Goal: Task Accomplishment & Management: Manage account settings

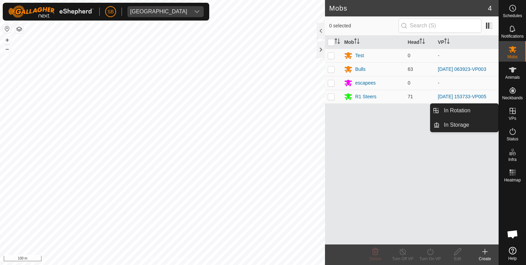
click at [510, 109] on icon at bounding box center [512, 111] width 6 height 6
click at [478, 109] on link "In Rotation" at bounding box center [469, 111] width 59 height 14
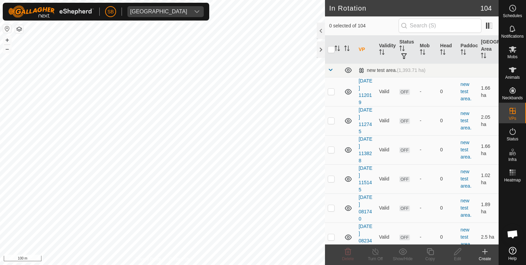
checkbox input "true"
click at [432, 252] on icon at bounding box center [430, 251] width 9 height 8
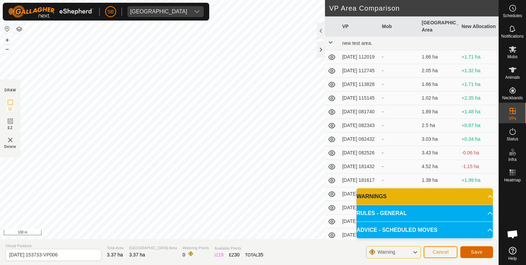
click at [484, 250] on button "Save" at bounding box center [476, 252] width 33 height 12
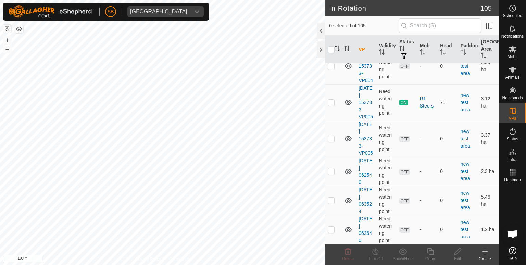
scroll to position [3205, 0]
click at [331, 141] on p-checkbox at bounding box center [331, 138] width 7 height 5
checkbox input "true"
click at [512, 43] on div "Mobs" at bounding box center [512, 51] width 27 height 21
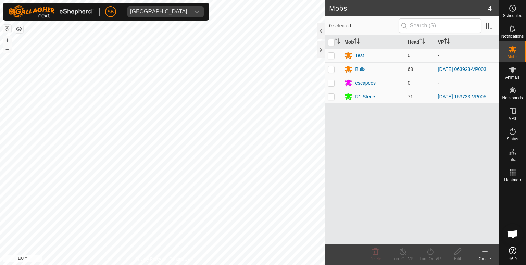
click at [331, 95] on p-checkbox at bounding box center [331, 96] width 7 height 5
checkbox input "true"
click at [431, 249] on icon at bounding box center [430, 251] width 9 height 8
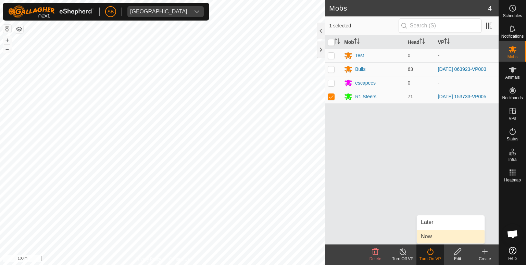
click at [433, 238] on link "Now" at bounding box center [451, 237] width 68 height 14
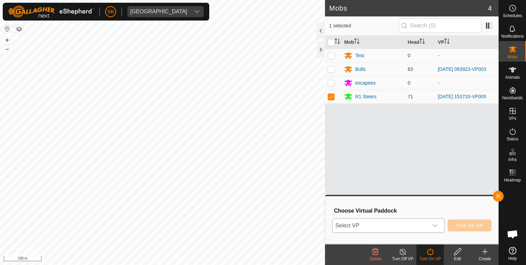
click at [434, 225] on icon "dropdown trigger" at bounding box center [434, 225] width 5 height 5
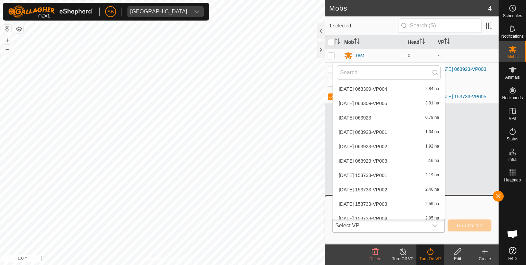
scroll to position [1388, 0]
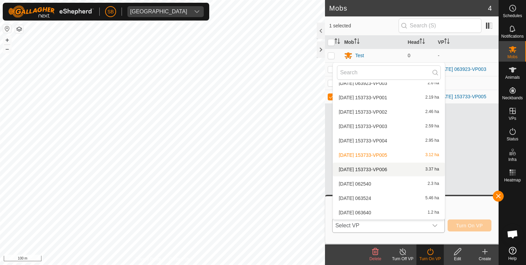
click at [368, 167] on li "[DATE] 153733-VP006 3.37 ha" at bounding box center [389, 170] width 112 height 14
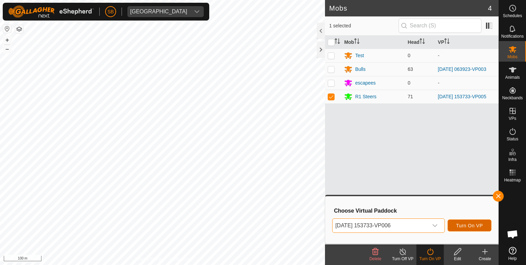
click at [478, 226] on span "Turn On VP" at bounding box center [469, 225] width 27 height 5
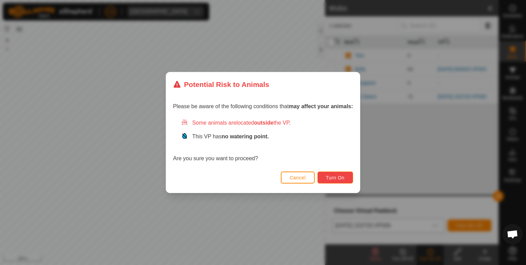
click at [346, 177] on button "Turn On" at bounding box center [335, 177] width 36 height 12
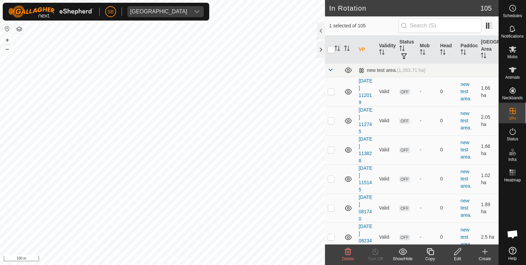
checkbox input "false"
checkbox input "true"
click at [432, 252] on icon at bounding box center [430, 251] width 9 height 8
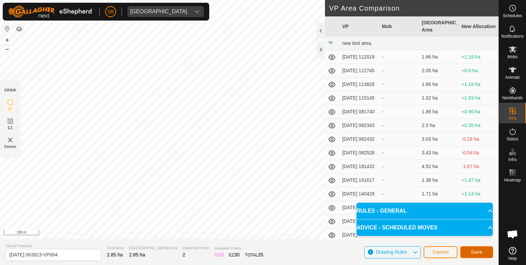
click at [479, 252] on span "Save" at bounding box center [477, 251] width 12 height 5
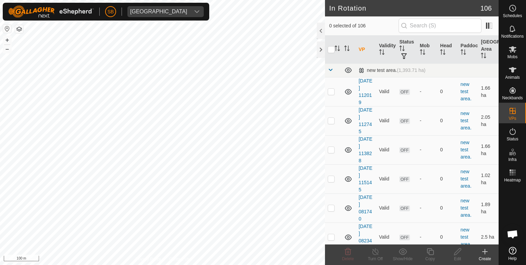
checkbox input "true"
click at [512, 14] on span "Schedules" at bounding box center [511, 16] width 19 height 4
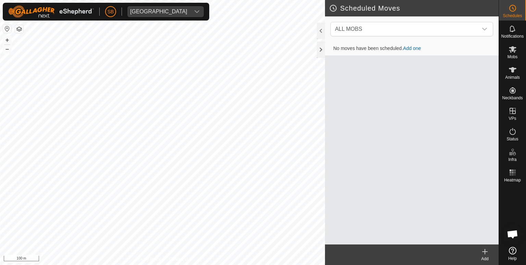
click at [485, 252] on icon at bounding box center [484, 252] width 5 height 0
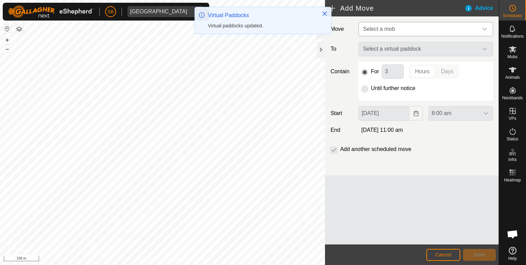
click at [486, 25] on div "dropdown trigger" at bounding box center [485, 29] width 14 height 14
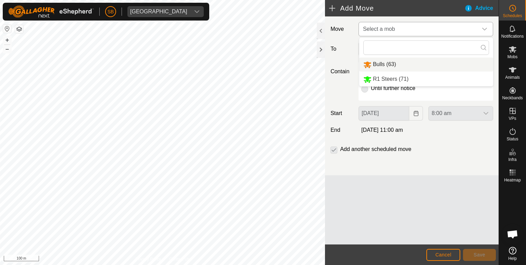
click at [382, 63] on li "Bulls (63)" at bounding box center [426, 65] width 134 height 14
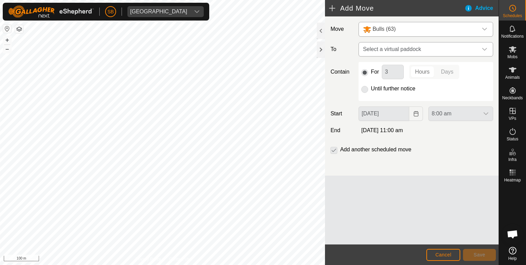
click at [486, 47] on icon "dropdown trigger" at bounding box center [484, 49] width 5 height 5
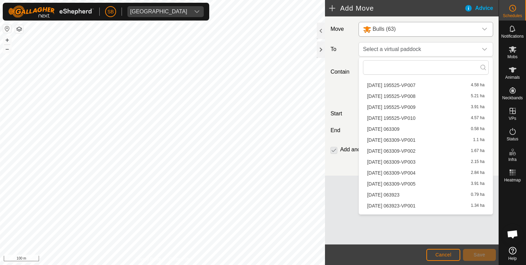
scroll to position [1039, 0]
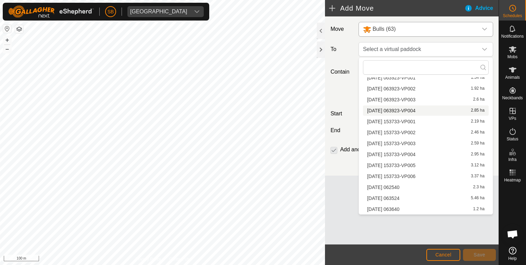
click at [408, 111] on li "[DATE] 063923-VP004 2.85 ha" at bounding box center [426, 110] width 126 height 10
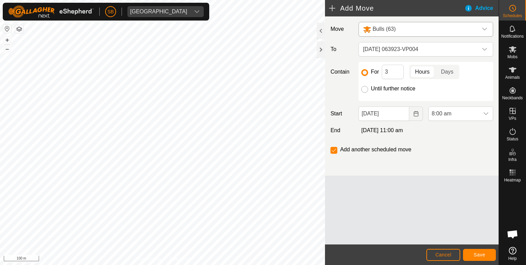
click at [366, 88] on input "Until further notice" at bounding box center [364, 89] width 7 height 7
radio input "true"
checkbox input "false"
click at [487, 112] on icon "dropdown trigger" at bounding box center [485, 113] width 5 height 5
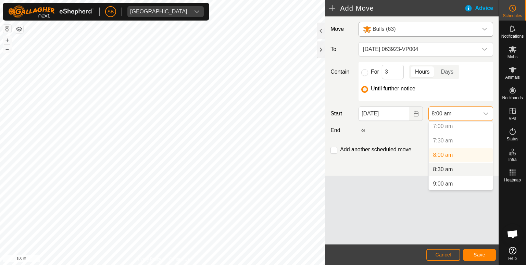
scroll to position [204, 0]
click at [469, 179] on li "9:00 am" at bounding box center [461, 183] width 64 height 14
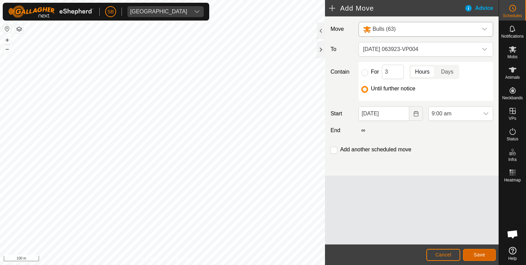
click at [485, 255] on span "Save" at bounding box center [479, 254] width 12 height 5
